Goal: Check status

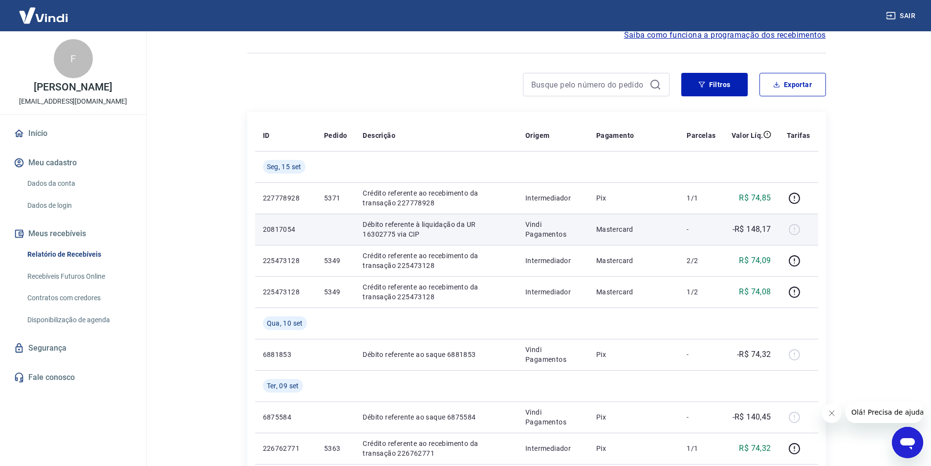
click at [753, 229] on p "-R$ 148,17" at bounding box center [751, 229] width 39 height 12
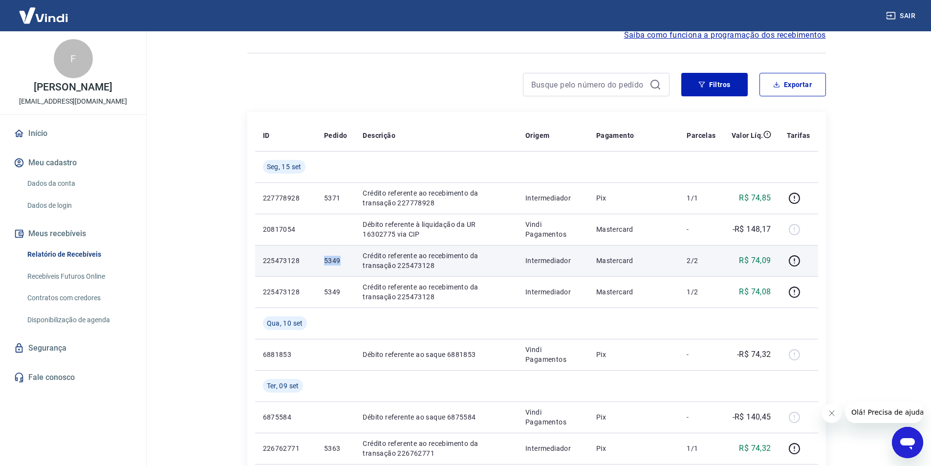
drag, startPoint x: 323, startPoint y: 259, endPoint x: 351, endPoint y: 259, distance: 27.4
click at [351, 259] on td "5349" at bounding box center [335, 260] width 39 height 31
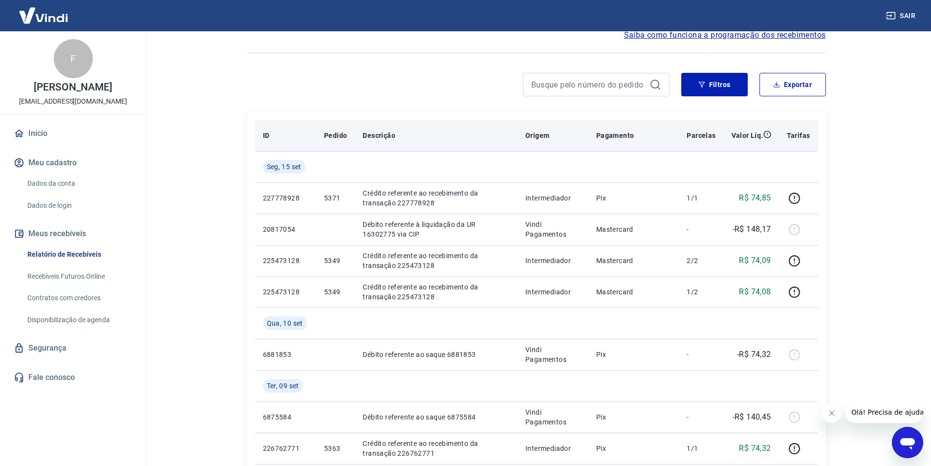
drag, startPoint x: 467, startPoint y: 79, endPoint x: 443, endPoint y: 138, distance: 64.1
click at [467, 79] on div at bounding box center [458, 84] width 422 height 23
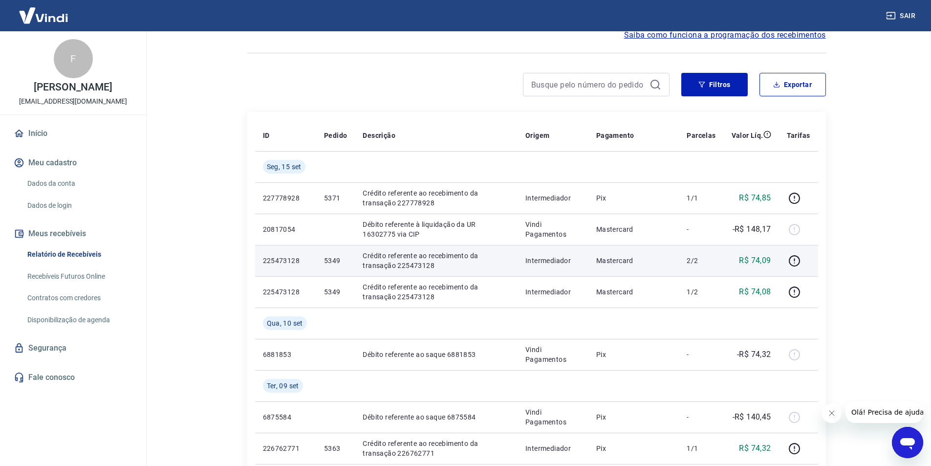
click at [332, 258] on p "5349" at bounding box center [335, 261] width 23 height 10
click at [333, 263] on p "5349" at bounding box center [335, 261] width 23 height 10
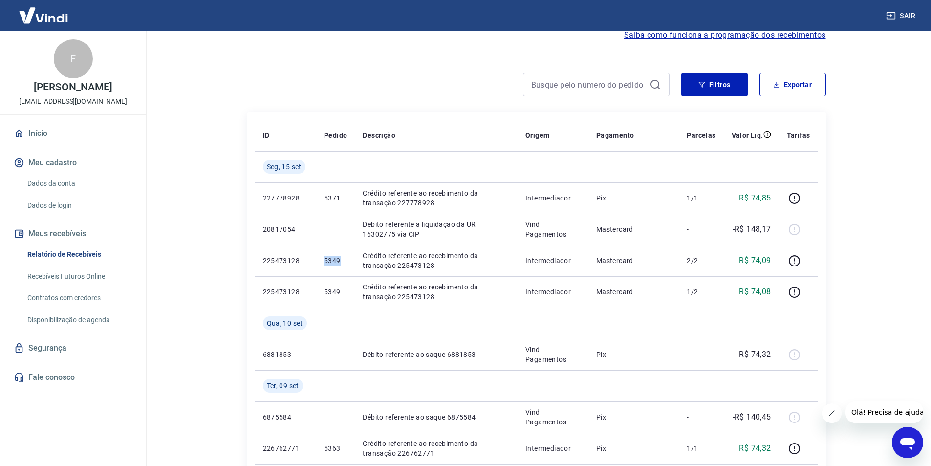
copy p "5349"
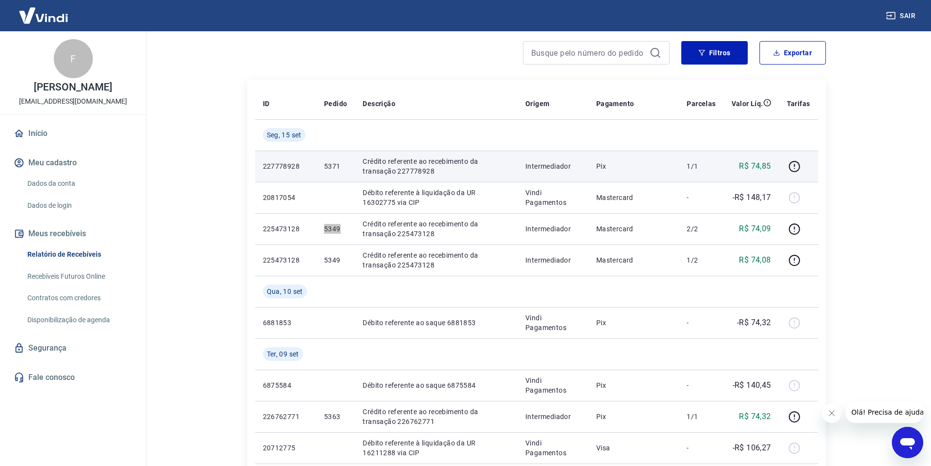
scroll to position [98, 0]
